Goal: Information Seeking & Learning: Check status

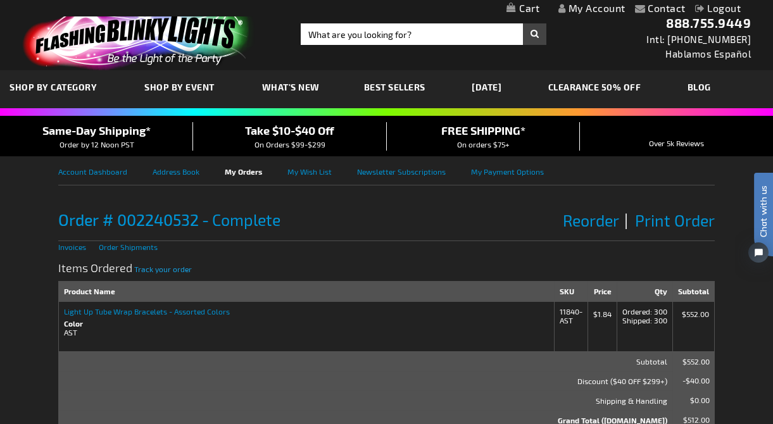
click at [151, 270] on span "Track your order" at bounding box center [163, 268] width 58 height 9
click at [171, 270] on span "Track your order" at bounding box center [163, 268] width 58 height 9
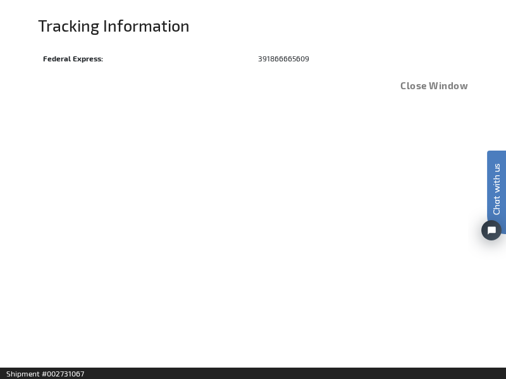
scroll to position [16, 0]
click at [292, 58] on td "391866665609" at bounding box center [360, 57] width 215 height 21
copy div "391866665609"
